Goal: Information Seeking & Learning: Learn about a topic

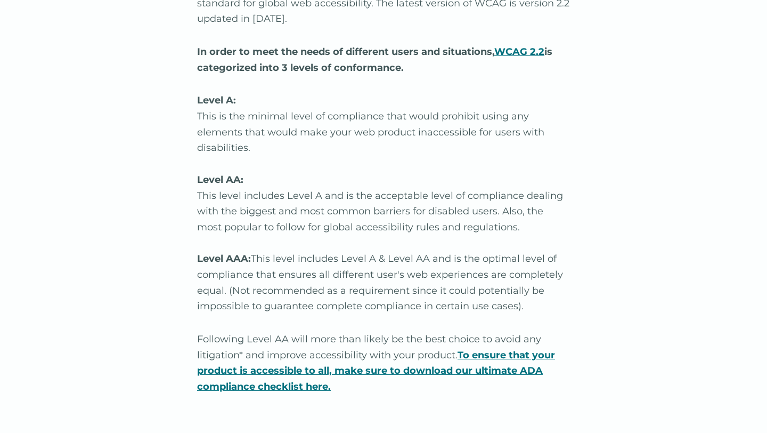
scroll to position [1142, 0]
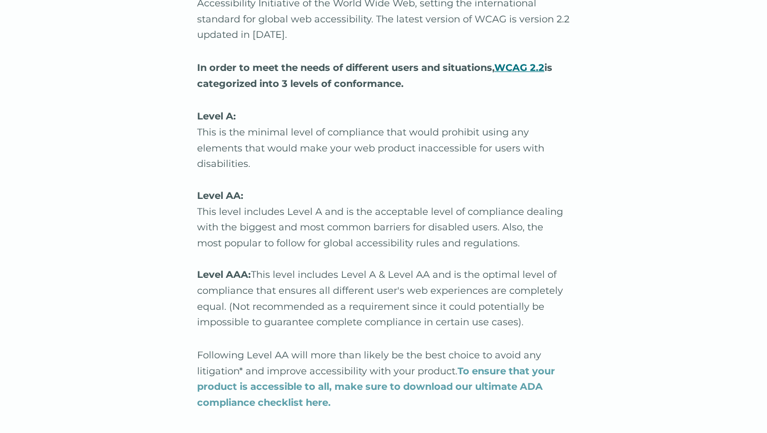
click at [399, 392] on strong "To ensure that your product is accessible to all, make sure to download our ult…" at bounding box center [376, 386] width 358 height 43
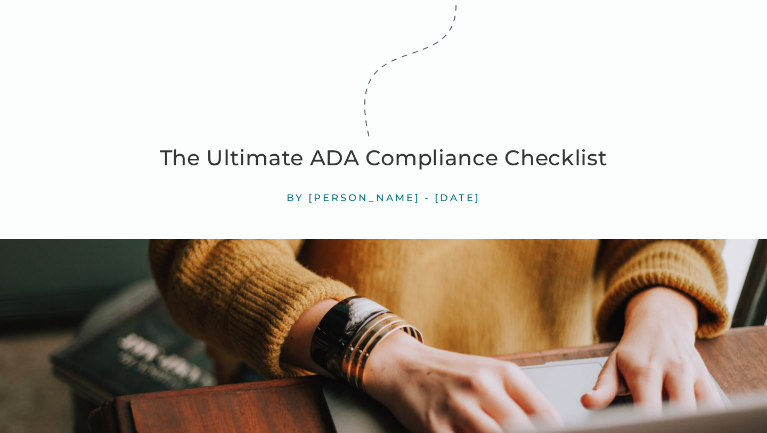
scroll to position [0, 0]
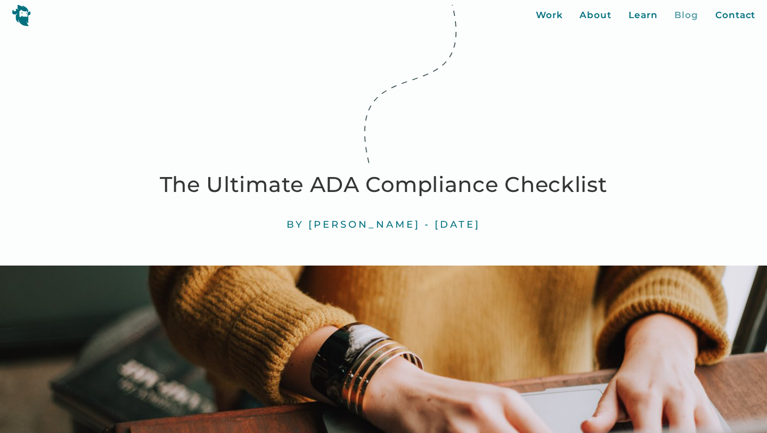
click at [676, 20] on div "Blog" at bounding box center [687, 16] width 24 height 14
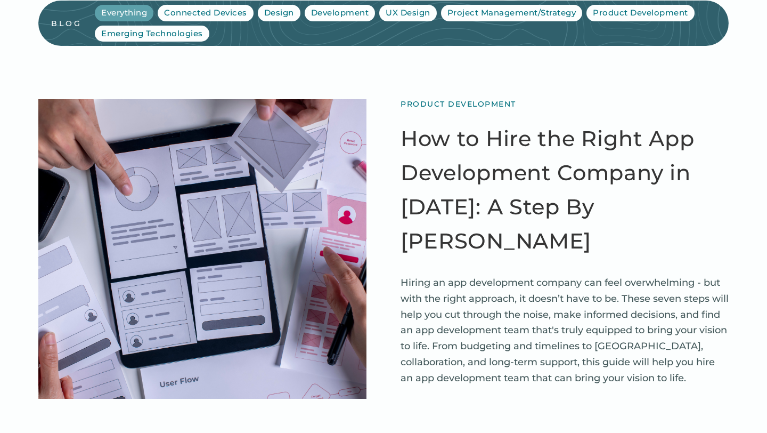
scroll to position [47, 0]
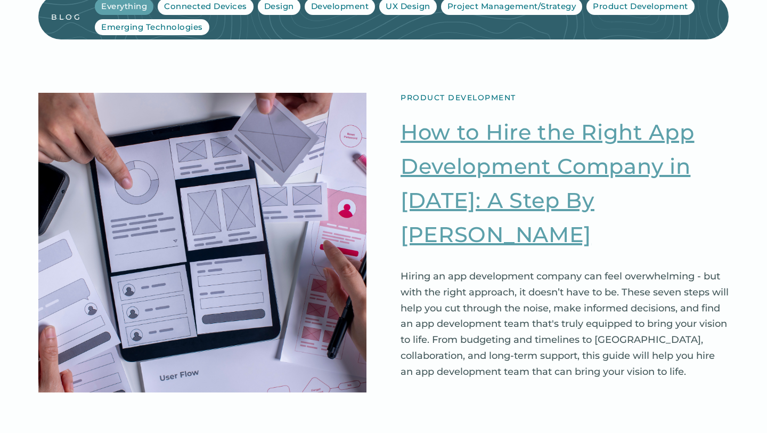
click at [463, 204] on link "How to Hire the Right App Development Company in [DATE]: A Step By [PERSON_NAME]" at bounding box center [565, 183] width 328 height 136
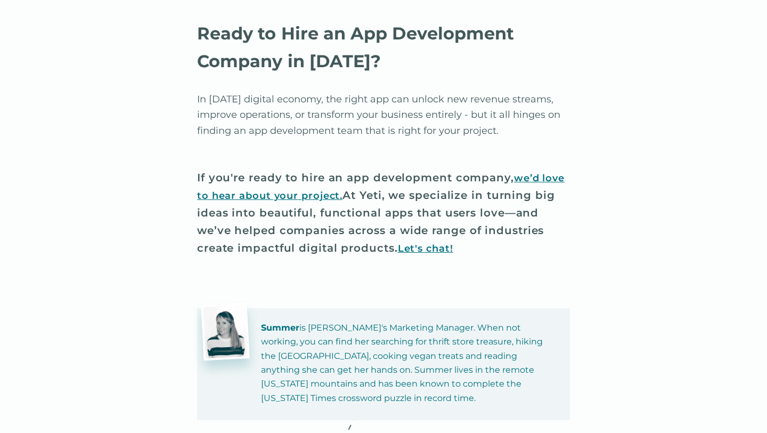
scroll to position [6526, 0]
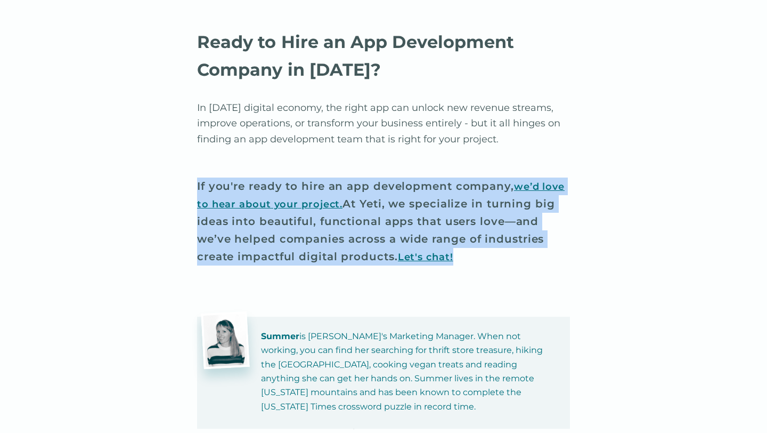
drag, startPoint x: 478, startPoint y: 189, endPoint x: 177, endPoint y: 119, distance: 309.2
copy h4 "If you're ready to hire an app development company, we’d love to hear about you…"
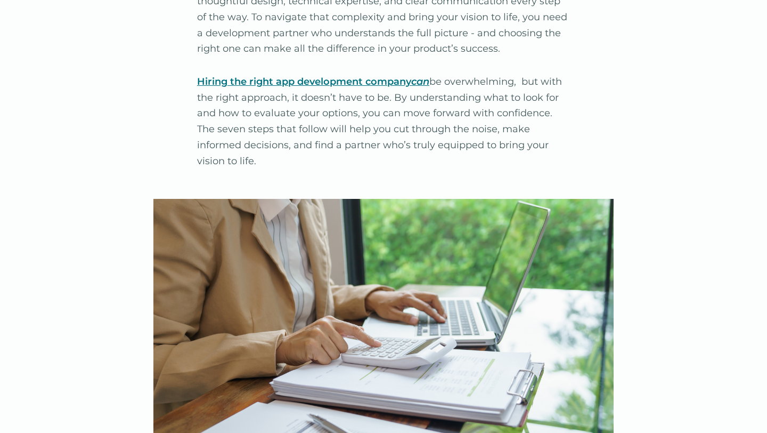
scroll to position [0, 0]
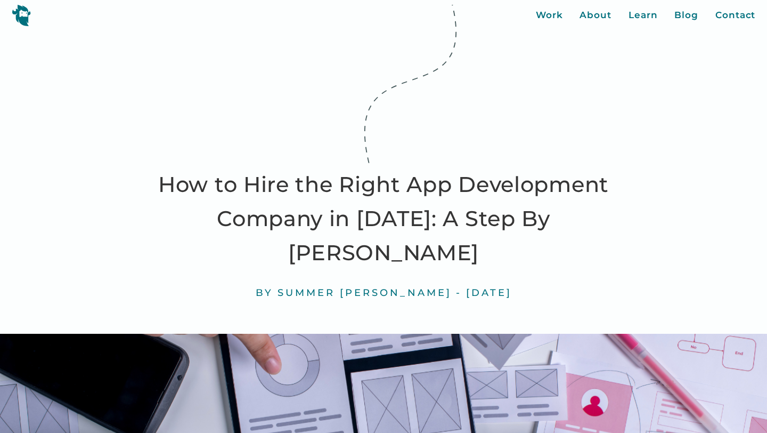
click at [23, 21] on img at bounding box center [21, 15] width 19 height 22
